Goal: Navigation & Orientation: Find specific page/section

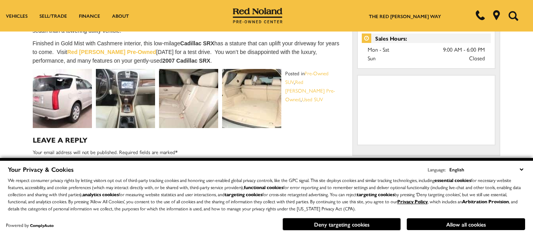
scroll to position [276, 0]
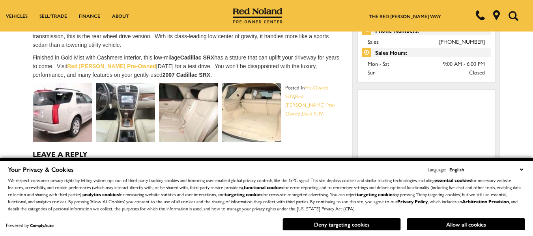
click at [56, 113] on img at bounding box center [62, 112] width 59 height 59
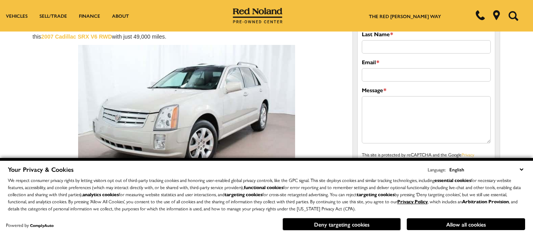
scroll to position [79, 0]
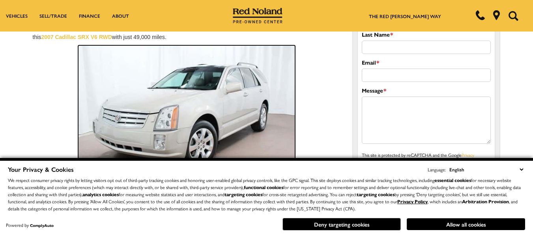
click at [195, 94] on img at bounding box center [186, 117] width 217 height 145
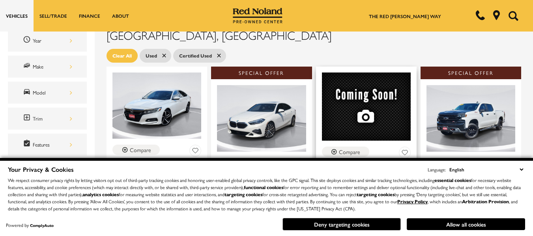
scroll to position [316, 0]
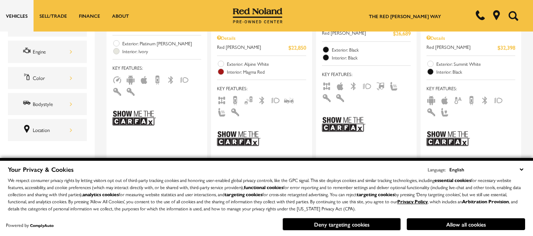
click at [522, 170] on select "English Spanish / Español English / [GEOGRAPHIC_DATA] Korean / 한국어 Vietnamese /…" at bounding box center [486, 169] width 78 height 9
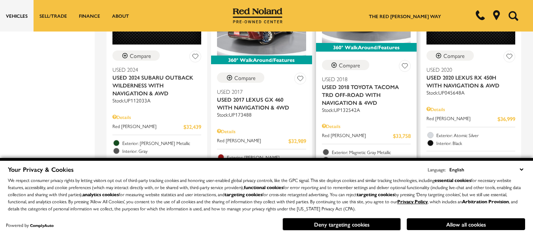
scroll to position [513, 0]
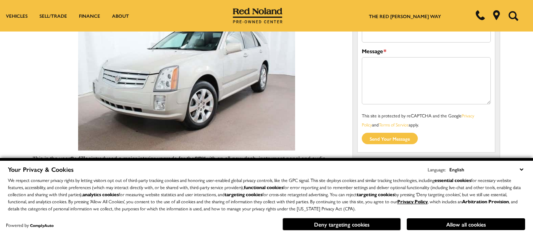
scroll to position [79, 0]
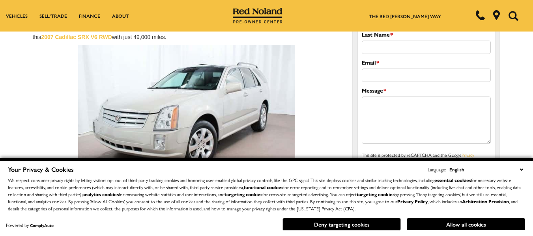
click at [522, 171] on select "English Spanish / Español English / [GEOGRAPHIC_DATA] Korean / 한국어 Vietnamese /…" at bounding box center [486, 169] width 78 height 9
click at [522, 170] on select "English Spanish / Español English / [GEOGRAPHIC_DATA] Korean / 한국어 Vietnamese /…" at bounding box center [486, 169] width 78 height 9
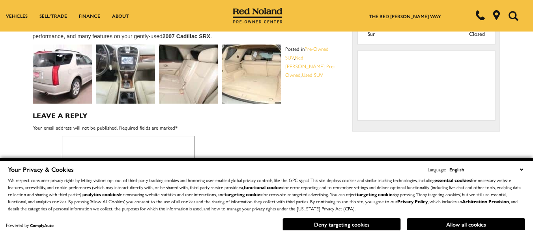
scroll to position [316, 0]
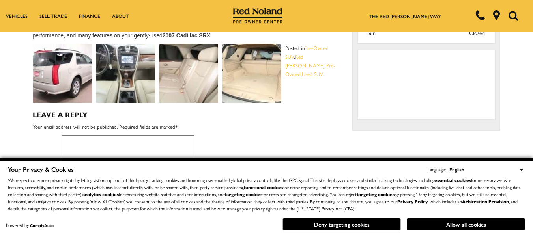
click at [140, 74] on img at bounding box center [125, 73] width 59 height 59
click at [117, 95] on img at bounding box center [125, 73] width 59 height 59
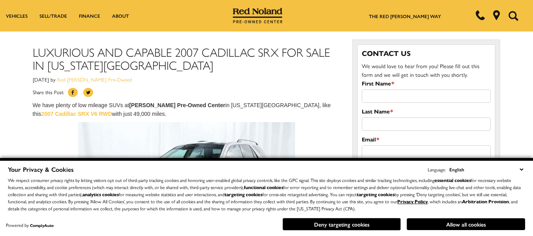
scroll to position [0, 0]
